Goal: Task Accomplishment & Management: Complete application form

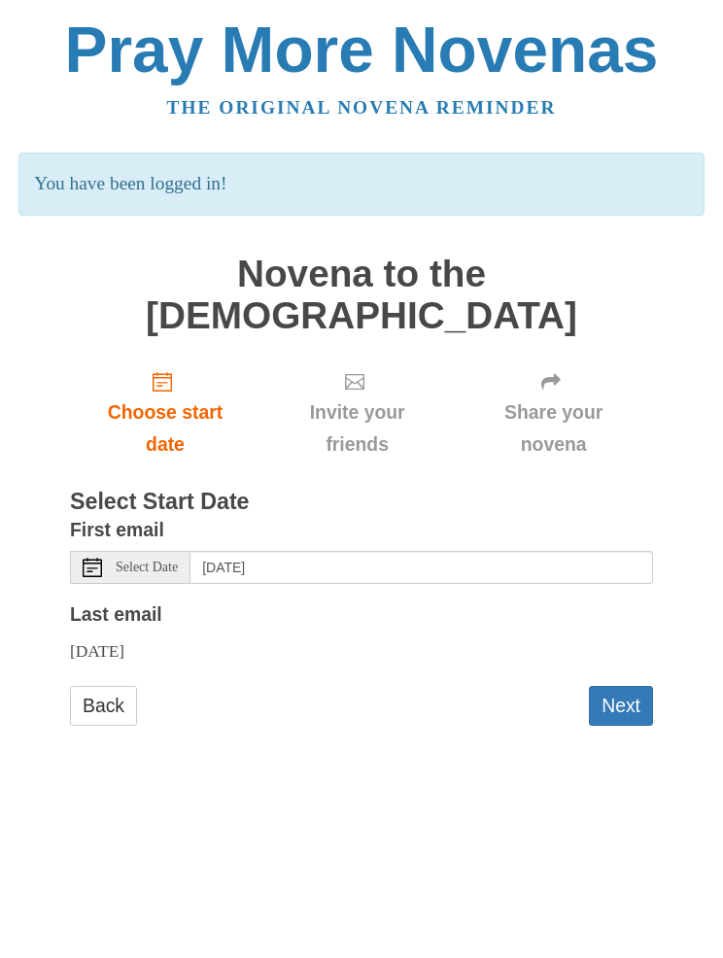
click at [615, 686] on button "Next" at bounding box center [621, 706] width 64 height 40
click at [609, 686] on button "Next" at bounding box center [621, 706] width 64 height 40
click at [616, 686] on button "Next" at bounding box center [621, 706] width 64 height 40
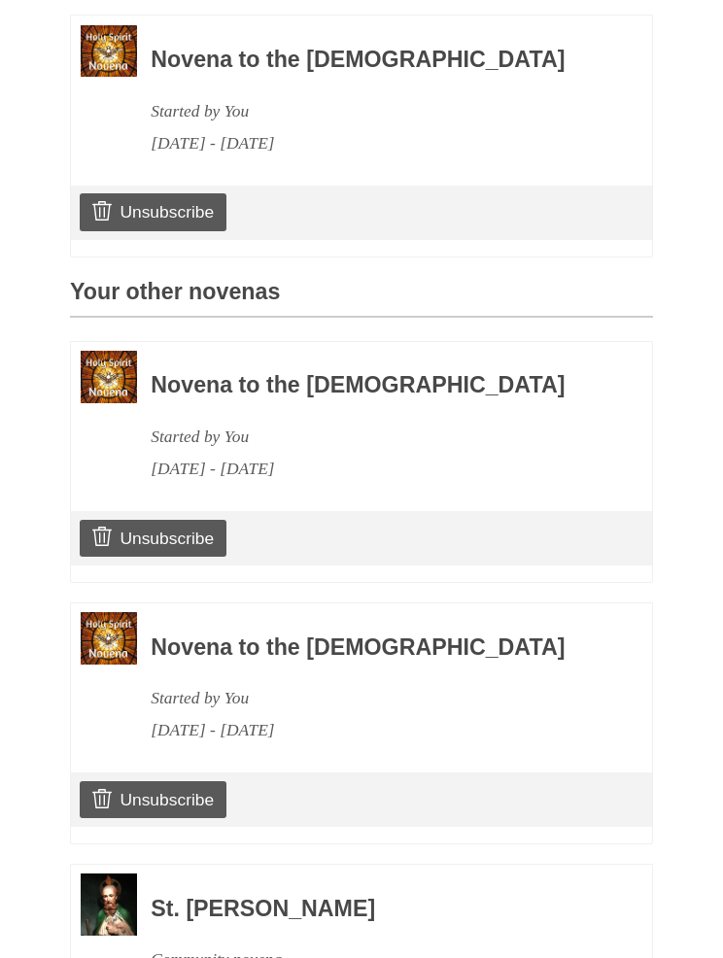
scroll to position [631, 0]
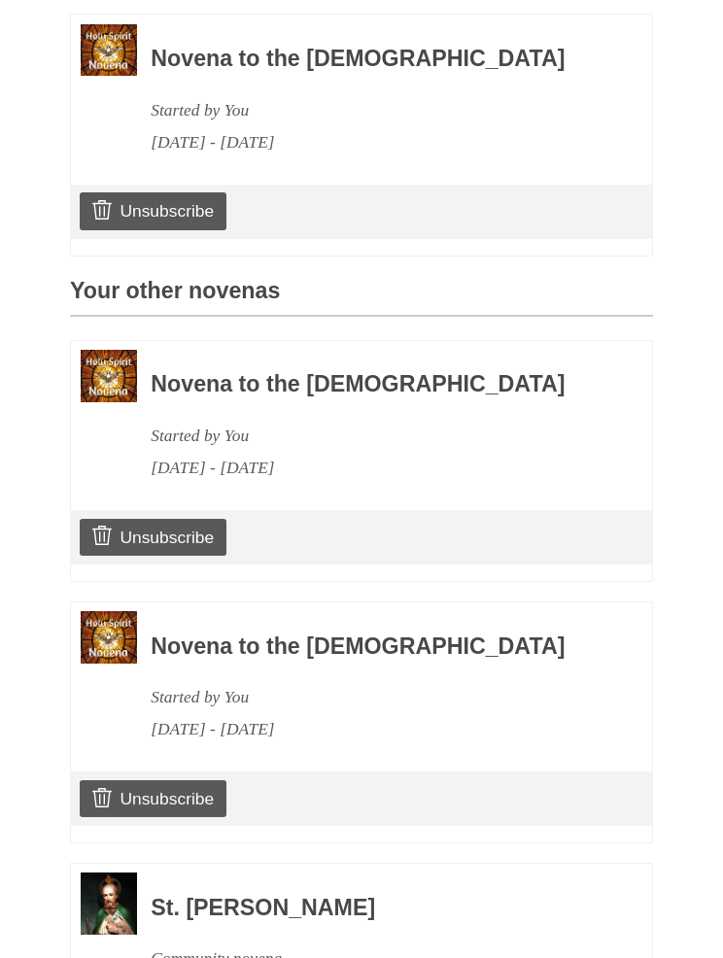
click at [157, 519] on link "Unsubscribe" at bounding box center [153, 537] width 147 height 37
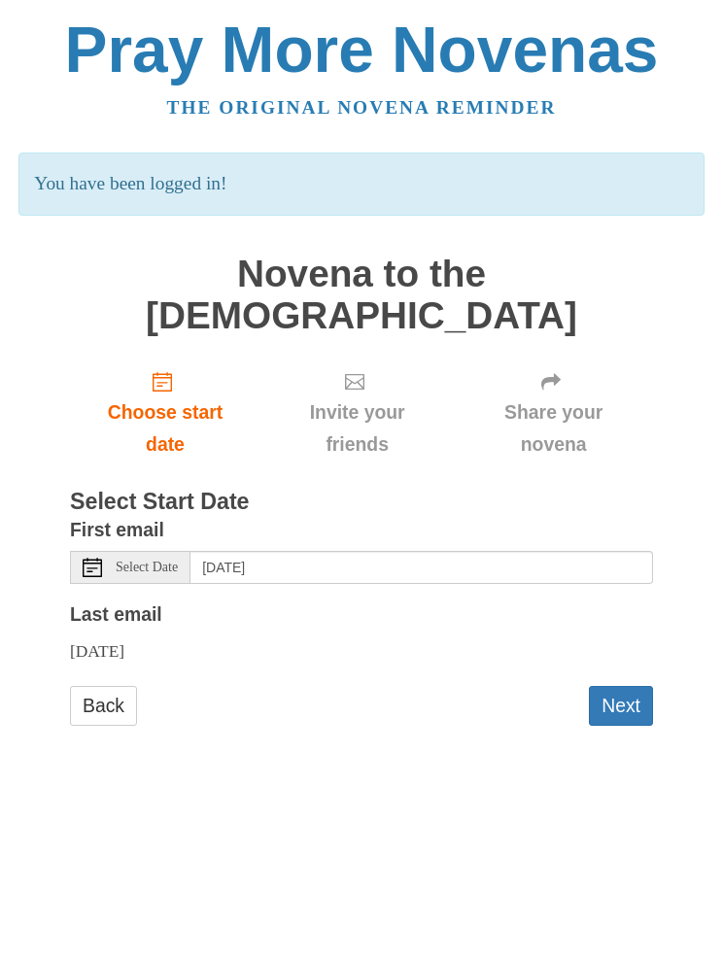
click at [100, 686] on link "Back" at bounding box center [103, 706] width 67 height 40
